Goal: Task Accomplishment & Management: Complete application form

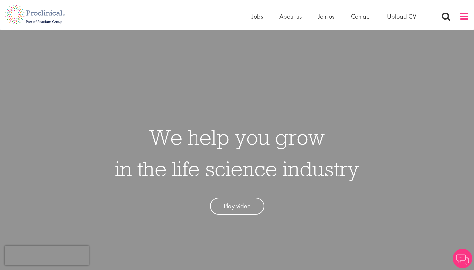
click at [465, 17] on span at bounding box center [465, 17] width 10 height 10
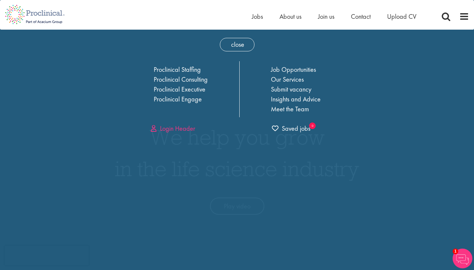
click at [163, 130] on link "Login Header" at bounding box center [173, 128] width 44 height 9
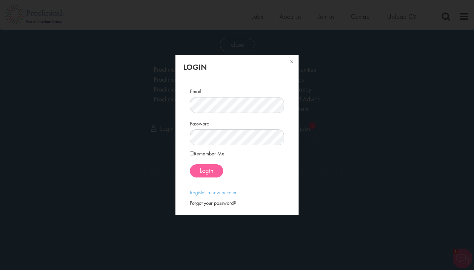
click at [213, 175] on button "Login" at bounding box center [206, 170] width 33 height 13
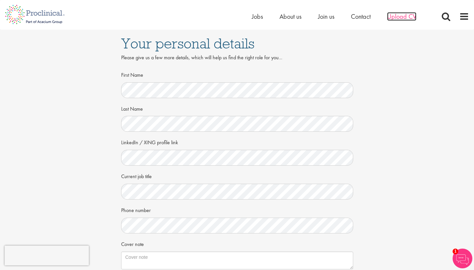
click at [400, 19] on span "Upload CV" at bounding box center [401, 16] width 29 height 9
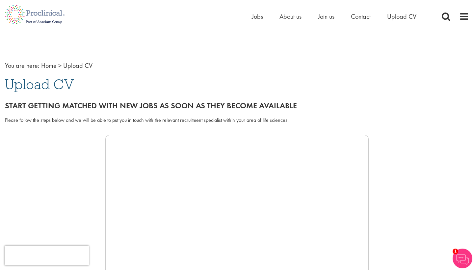
click at [459, 16] on div "Home Jobs About us Join us Contact Upload CV" at bounding box center [360, 18] width 217 height 13
click at [466, 18] on span at bounding box center [465, 17] width 10 height 10
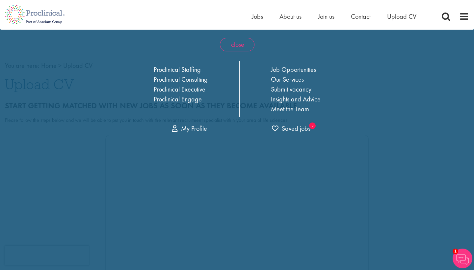
click at [236, 49] on span "close" at bounding box center [237, 45] width 35 height 14
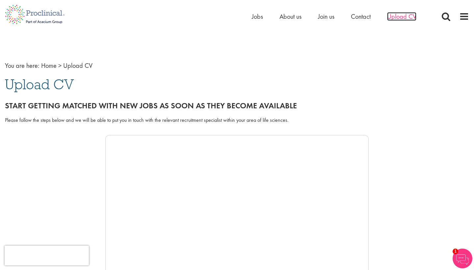
click at [393, 18] on span "Upload CV" at bounding box center [401, 16] width 29 height 9
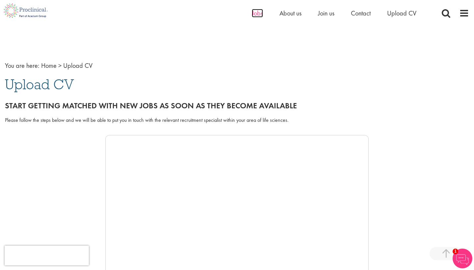
scroll to position [187, 0]
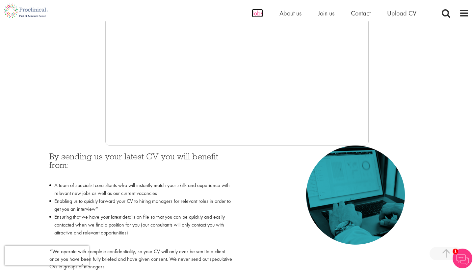
click at [259, 17] on span "Jobs" at bounding box center [257, 13] width 11 height 9
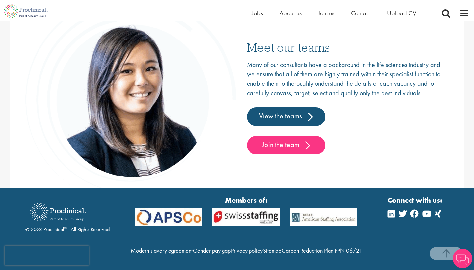
scroll to position [1035, 0]
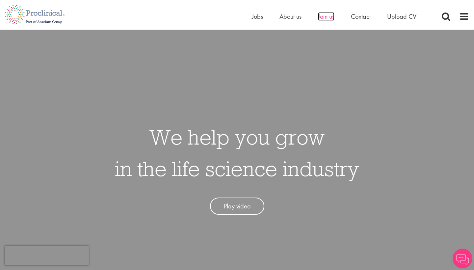
click at [323, 17] on span "Join us" at bounding box center [326, 16] width 16 height 9
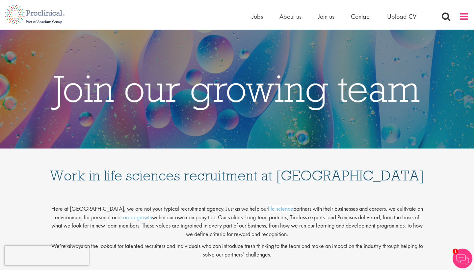
click at [463, 19] on span at bounding box center [465, 17] width 10 height 10
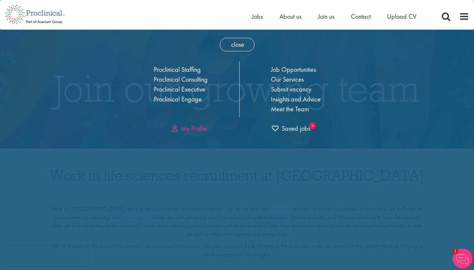
click at [188, 127] on link "My Profile" at bounding box center [189, 128] width 35 height 9
